Goal: Task Accomplishment & Management: Use online tool/utility

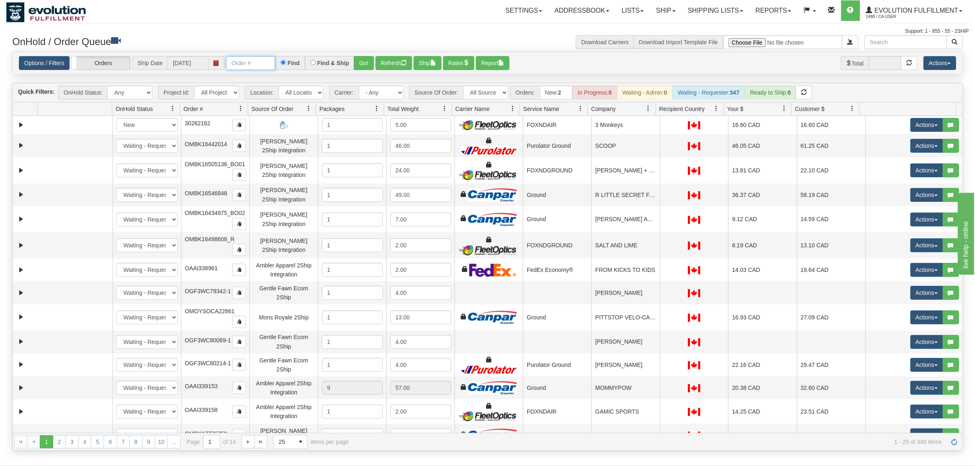
click at [246, 61] on input "text" at bounding box center [250, 63] width 49 height 14
click at [261, 65] on input "OMBK17579045 BO02" at bounding box center [250, 63] width 49 height 14
type input "OMBK17579045_BO02"
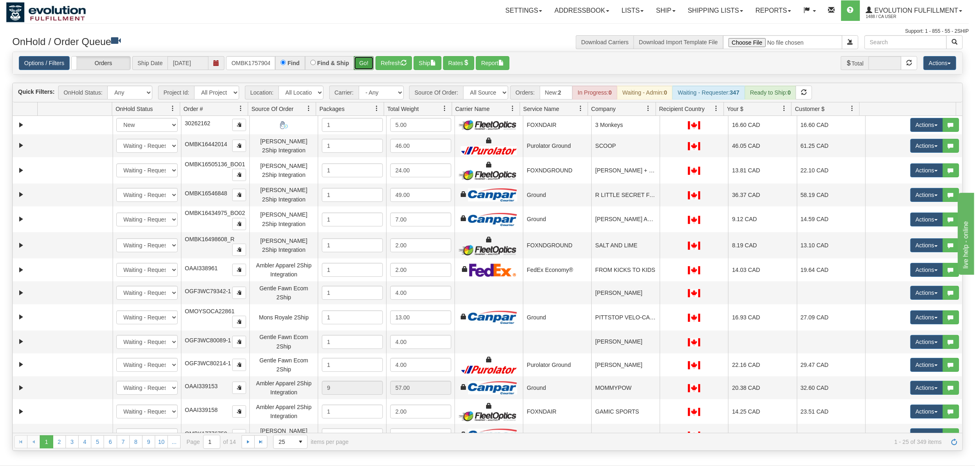
click at [369, 66] on button "Go!" at bounding box center [364, 63] width 20 height 14
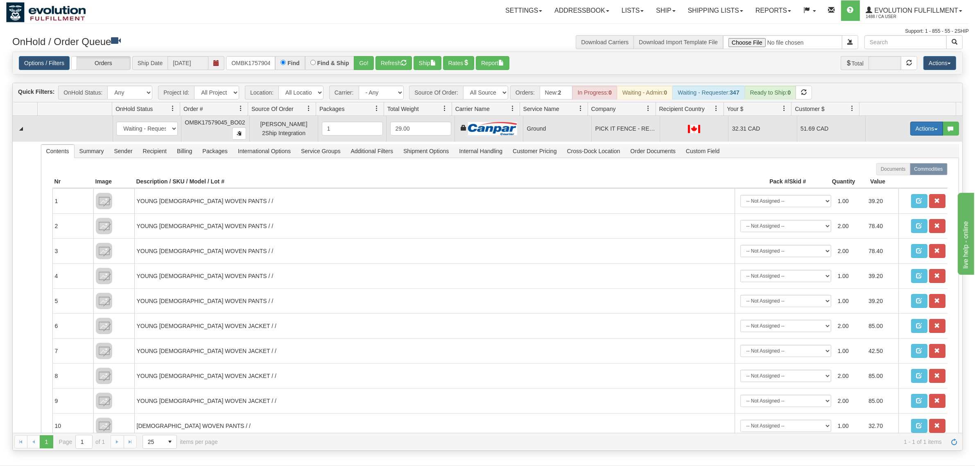
click at [780, 132] on button "Actions" at bounding box center [927, 129] width 33 height 14
click at [780, 178] on span "Ship" at bounding box center [894, 176] width 17 height 7
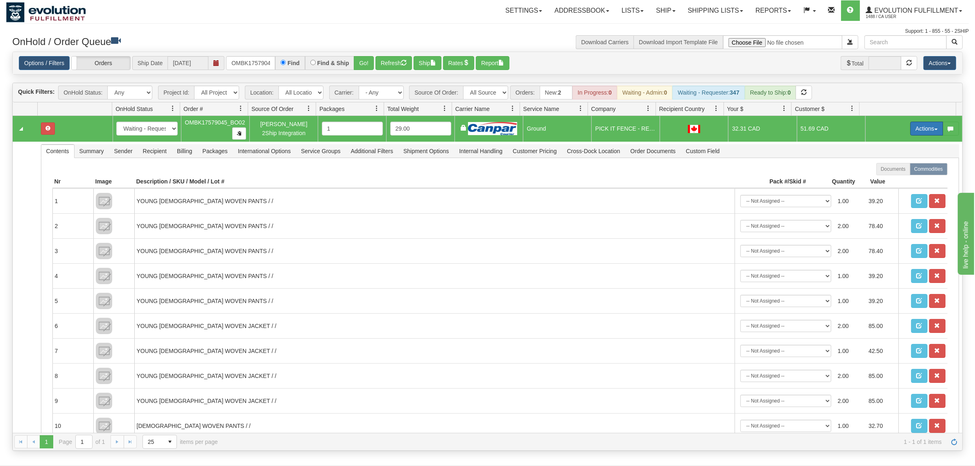
drag, startPoint x: 896, startPoint y: 132, endPoint x: 903, endPoint y: 132, distance: 7.0
click at [780, 132] on td "Actions Open Refresh Rates Rate All Services Ship Delete Edit Items" at bounding box center [914, 129] width 97 height 26
click at [780, 132] on button "Actions" at bounding box center [927, 129] width 33 height 14
click at [780, 175] on span "Ship" at bounding box center [894, 176] width 17 height 7
click at [780, 128] on button "Actions" at bounding box center [927, 129] width 33 height 14
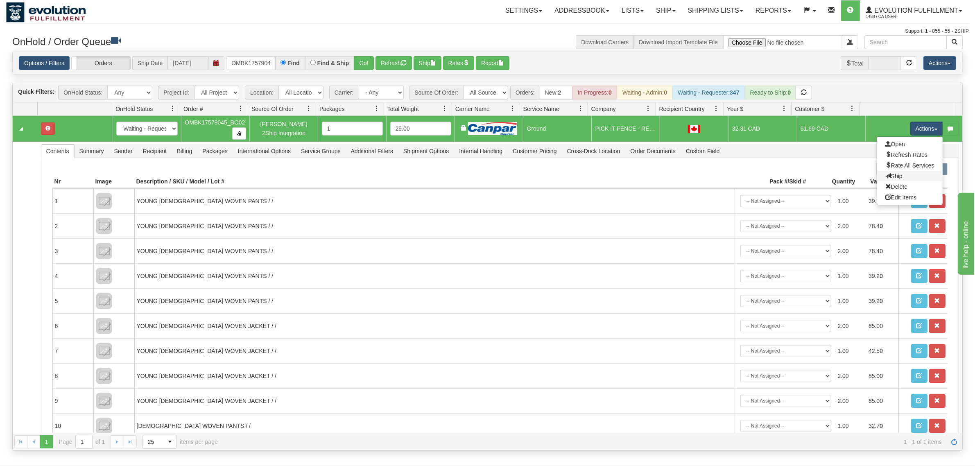
click at [780, 176] on link "Ship" at bounding box center [911, 176] width 66 height 11
click at [780, 132] on button "Actions" at bounding box center [927, 129] width 33 height 14
click at [780, 175] on span "Ship" at bounding box center [894, 176] width 17 height 7
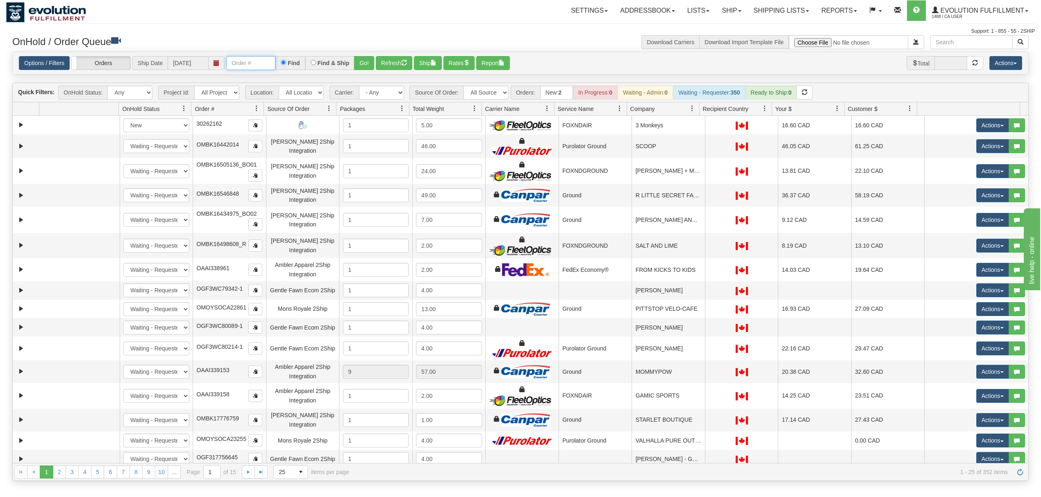
click at [241, 68] on input "text" at bounding box center [250, 63] width 49 height 14
click at [258, 66] on input "OMBK17579045 BO02" at bounding box center [250, 63] width 49 height 14
drag, startPoint x: 356, startPoint y: 61, endPoint x: 452, endPoint y: 4, distance: 111.5
click at [361, 61] on button "Go!" at bounding box center [364, 63] width 20 height 14
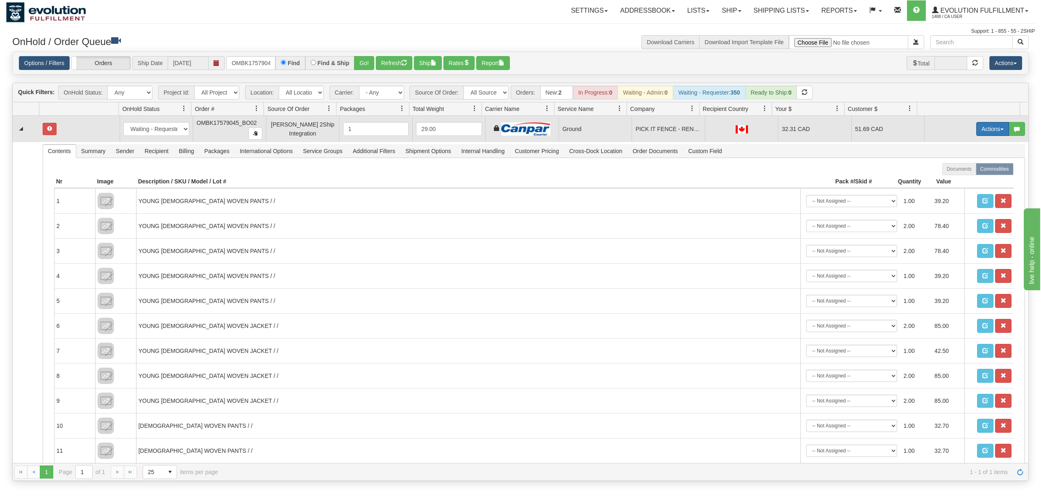
click at [976, 127] on button "Actions" at bounding box center [992, 129] width 33 height 14
click at [952, 178] on span "Ship" at bounding box center [959, 176] width 17 height 7
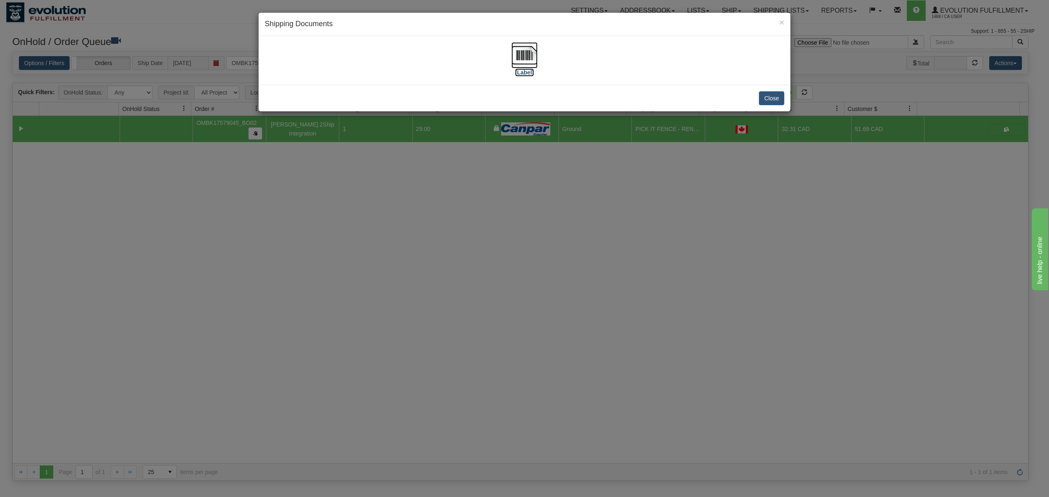
click at [525, 53] on img at bounding box center [524, 55] width 26 height 26
drag, startPoint x: 774, startPoint y: 94, endPoint x: 761, endPoint y: 9, distance: 86.2
click at [774, 92] on button "Close" at bounding box center [771, 98] width 25 height 14
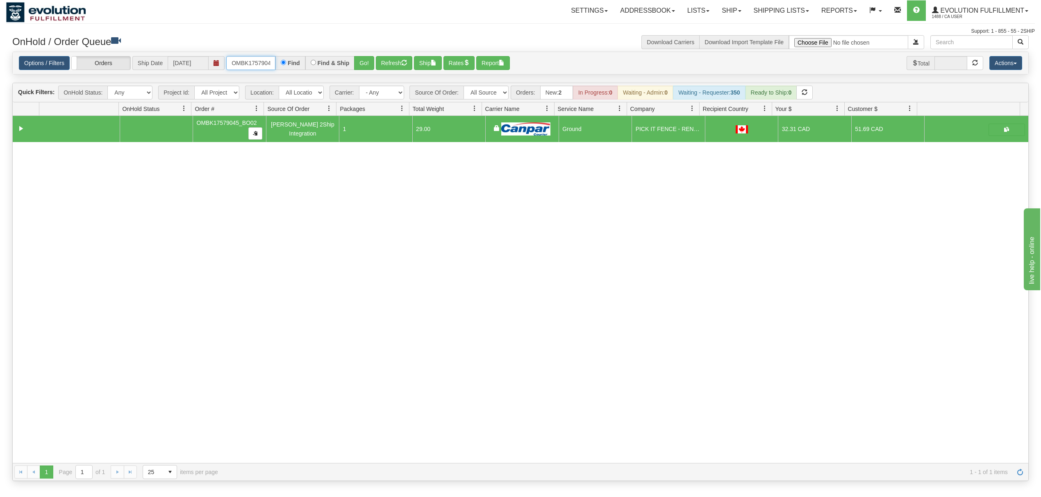
click at [261, 60] on input "OMBK17579045_BO02" at bounding box center [250, 63] width 49 height 14
click at [267, 60] on input "OMBK17538210 BO01" at bounding box center [250, 63] width 49 height 14
click at [374, 61] on button "Go!" at bounding box center [364, 63] width 20 height 14
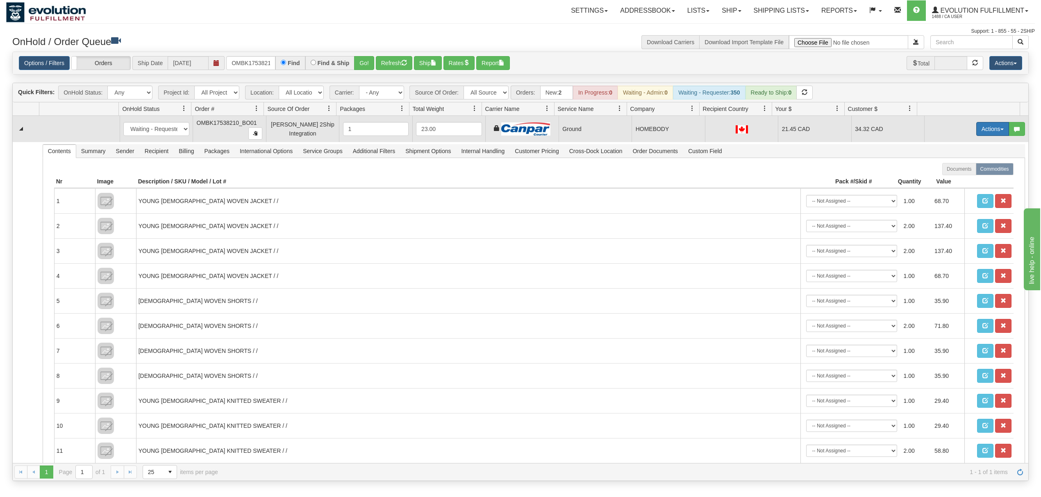
click at [982, 134] on button "Actions" at bounding box center [992, 129] width 33 height 14
click at [952, 179] on span "Ship" at bounding box center [959, 176] width 17 height 7
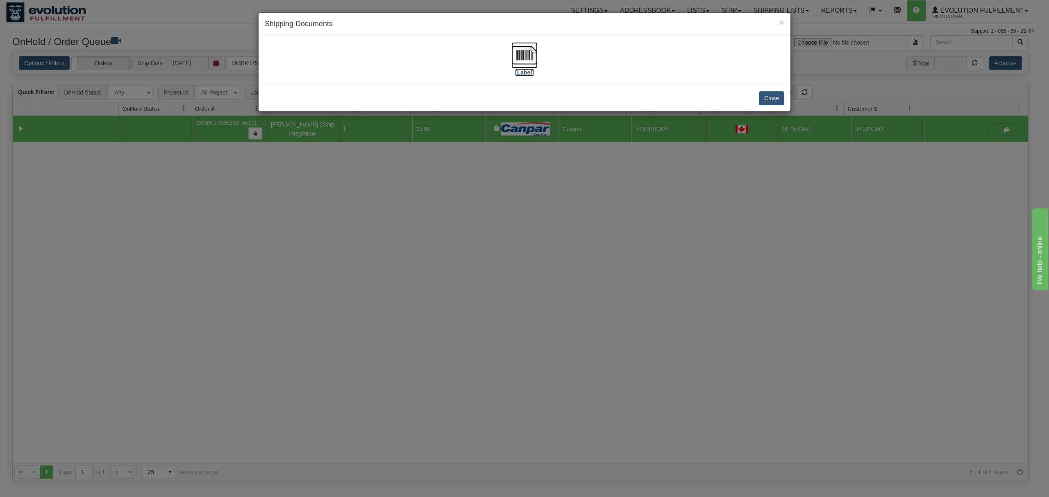
click at [523, 50] on img at bounding box center [524, 55] width 26 height 26
click at [766, 99] on button "Close" at bounding box center [771, 98] width 25 height 14
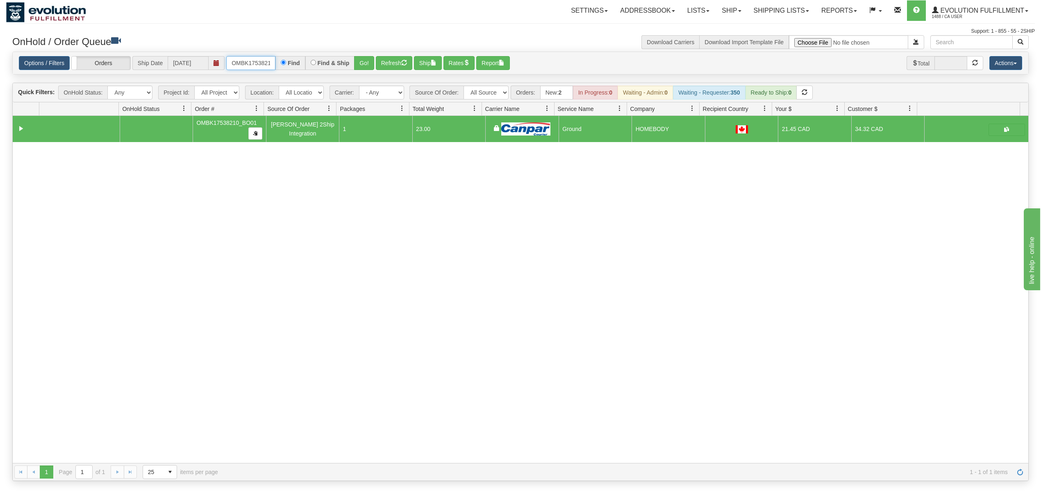
click at [261, 65] on input "OMBK17538210_BO01" at bounding box center [250, 63] width 49 height 14
click at [266, 65] on input "OMBK17327501 BO01" at bounding box center [250, 63] width 49 height 14
click at [374, 63] on button "Go!" at bounding box center [364, 63] width 20 height 14
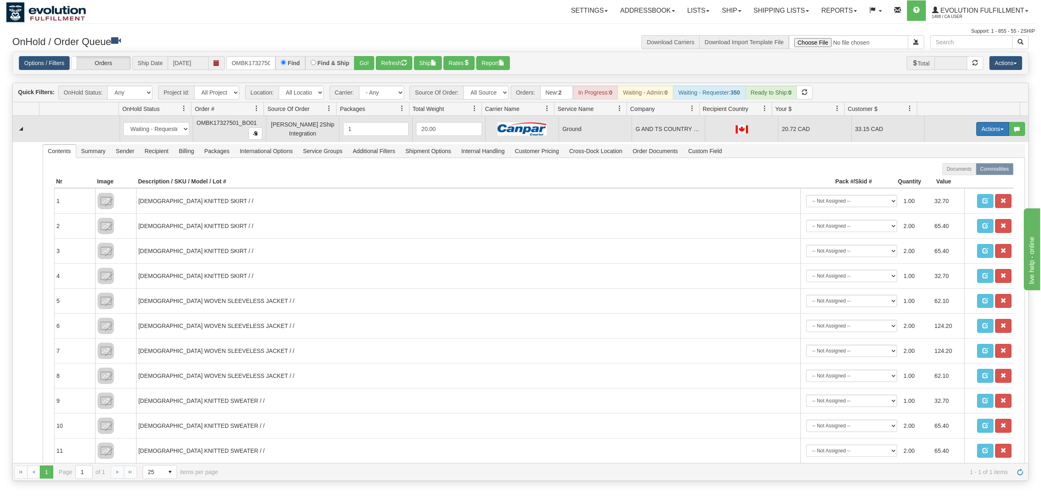
drag, startPoint x: 982, startPoint y: 125, endPoint x: 982, endPoint y: 132, distance: 6.1
click at [982, 125] on button "Actions" at bounding box center [992, 129] width 33 height 14
click at [951, 175] on span "Ship" at bounding box center [959, 176] width 17 height 7
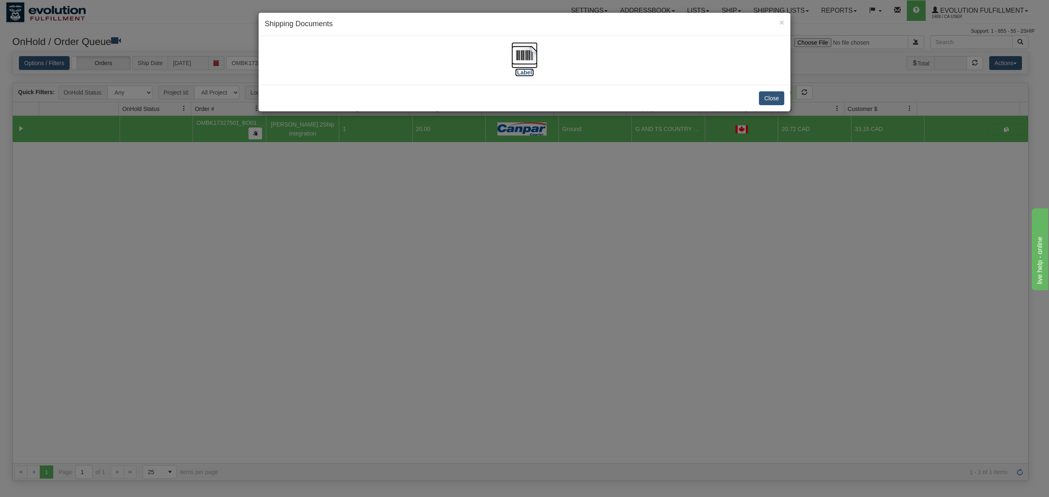
click at [524, 56] on img at bounding box center [524, 55] width 26 height 26
click at [762, 107] on div "Close" at bounding box center [525, 98] width 532 height 27
click at [774, 99] on button "Close" at bounding box center [771, 98] width 25 height 14
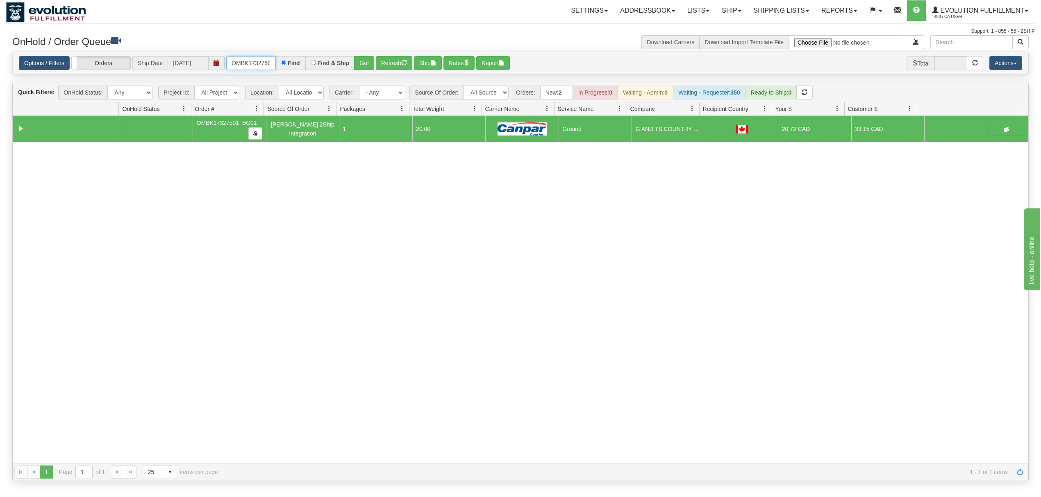
click at [243, 60] on input "OMBK17327501_BO01" at bounding box center [250, 63] width 49 height 14
click at [370, 62] on button "Go!" at bounding box center [364, 63] width 20 height 14
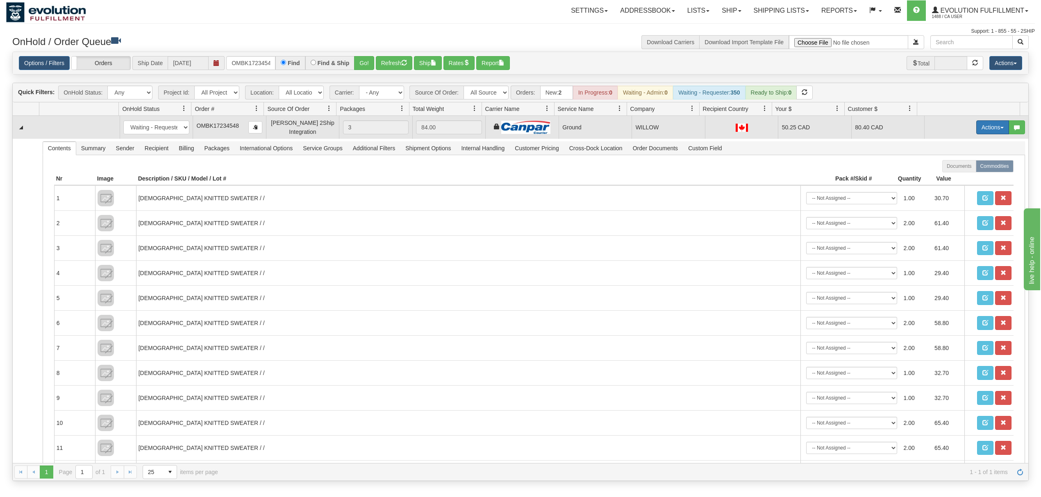
click at [991, 130] on button "Actions" at bounding box center [992, 127] width 33 height 14
click at [951, 176] on span "Ship" at bounding box center [959, 175] width 17 height 7
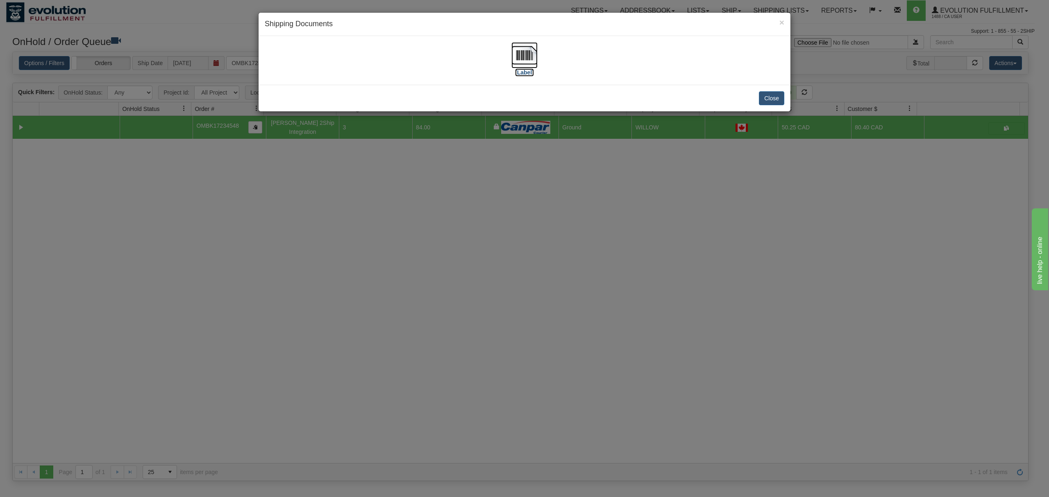
click at [523, 56] on img at bounding box center [524, 55] width 26 height 26
click at [776, 98] on button "Close" at bounding box center [771, 98] width 25 height 14
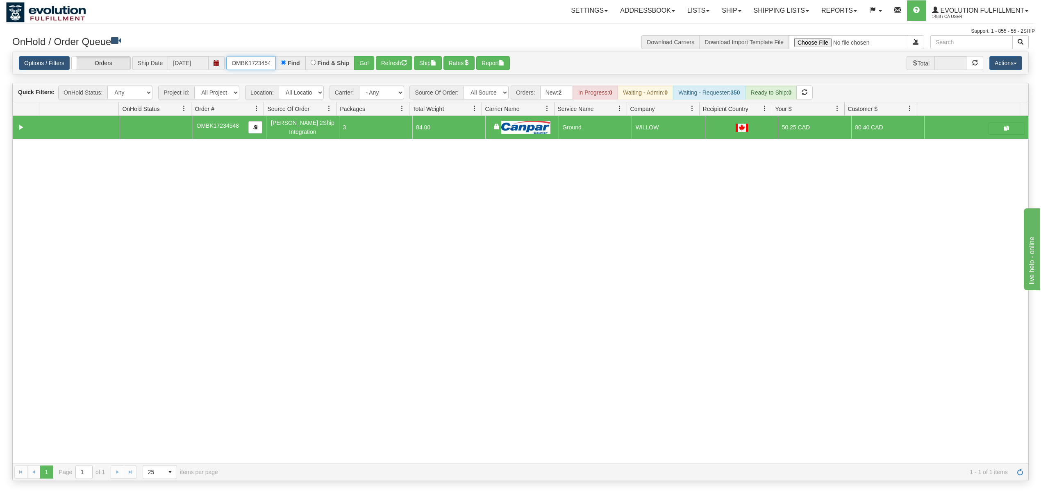
click at [252, 61] on input "OMBK17234548" at bounding box center [250, 63] width 49 height 14
click at [265, 65] on input "OMBK17188451 BO01" at bounding box center [250, 63] width 49 height 14
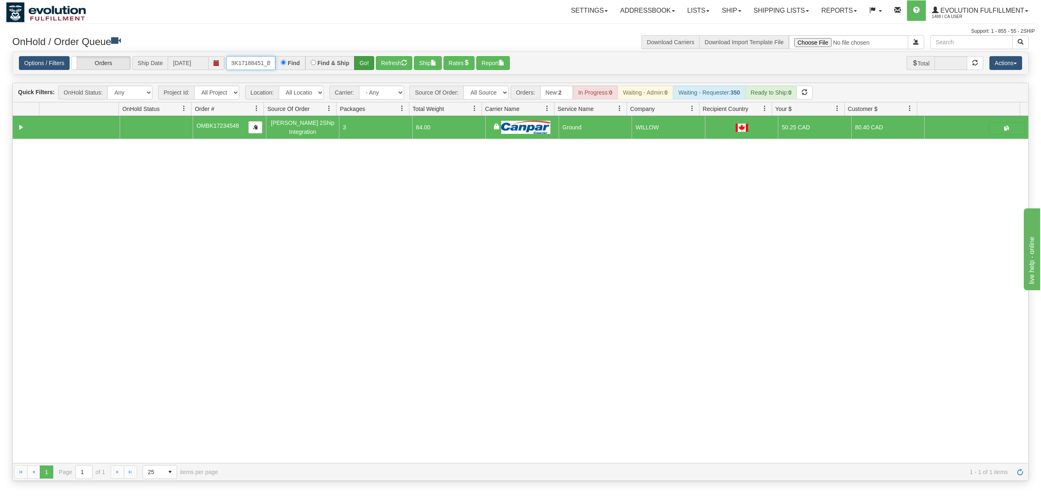
type input "OMBK17188451_BO01"
click at [358, 59] on button "Go!" at bounding box center [364, 63] width 20 height 14
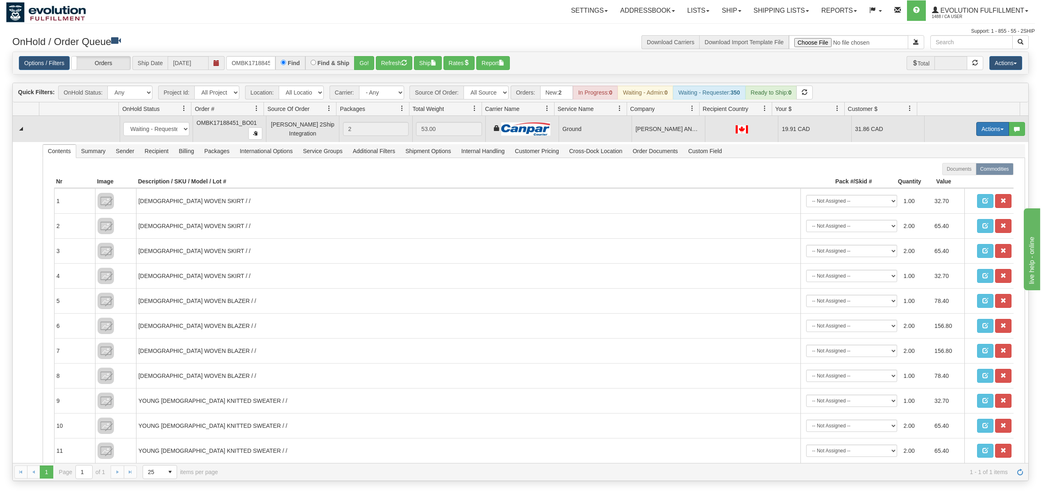
click at [976, 128] on button "Actions" at bounding box center [992, 129] width 33 height 14
click at [957, 176] on span "Ship" at bounding box center [959, 176] width 17 height 7
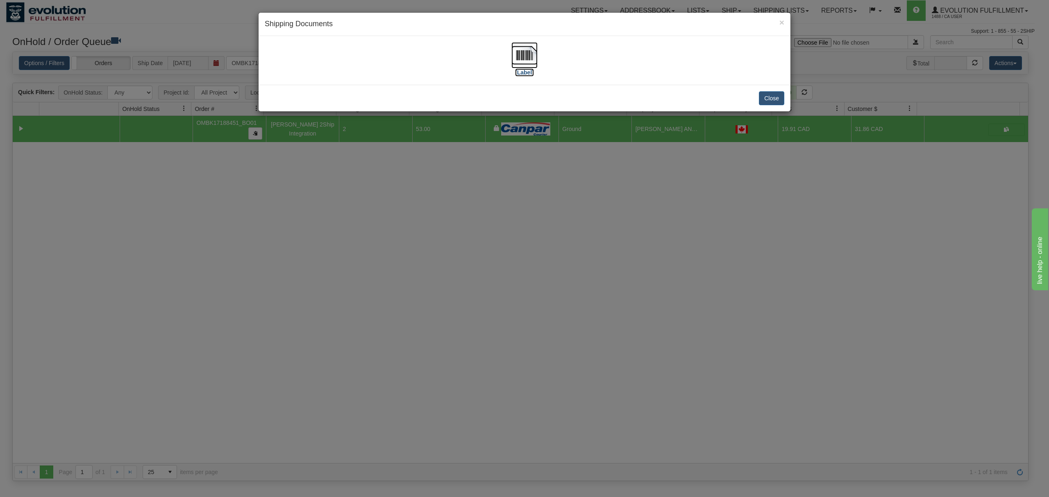
click at [526, 54] on img at bounding box center [524, 55] width 26 height 26
click at [780, 97] on button "Close" at bounding box center [771, 98] width 25 height 14
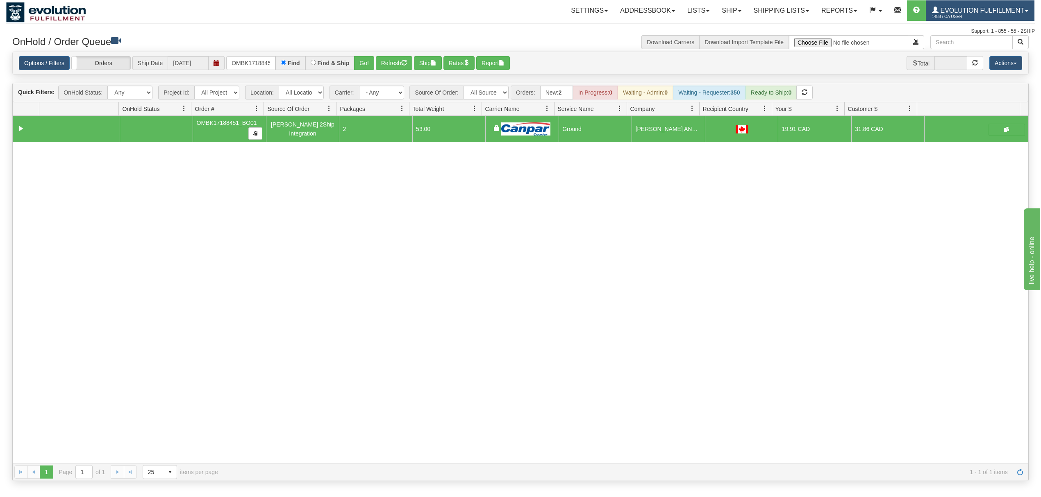
click at [957, 16] on span "1488 / CA User" at bounding box center [962, 17] width 61 height 8
click at [978, 54] on link "LOG OUT" at bounding box center [992, 50] width 83 height 11
